Goal: Task Accomplishment & Management: Manage account settings

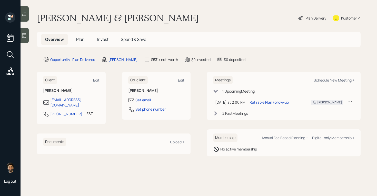
click at [94, 40] on h5 "Invest" at bounding box center [103, 39] width 20 height 11
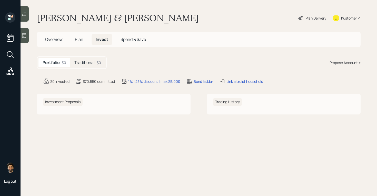
click at [92, 60] on h5 "Traditional" at bounding box center [84, 62] width 20 height 5
